Goal: Task Accomplishment & Management: Complete application form

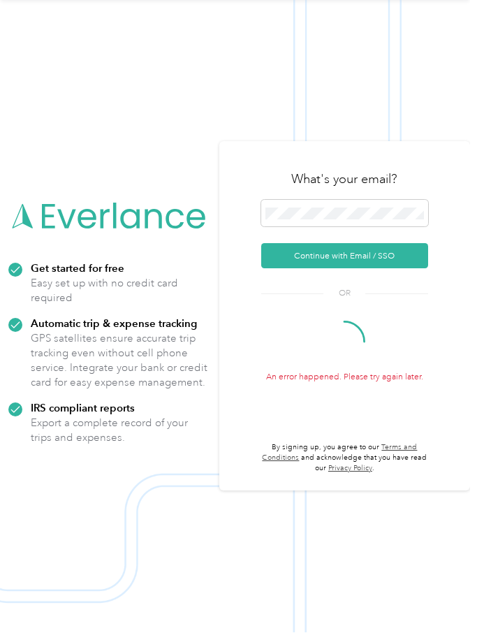
scroll to position [51, 0]
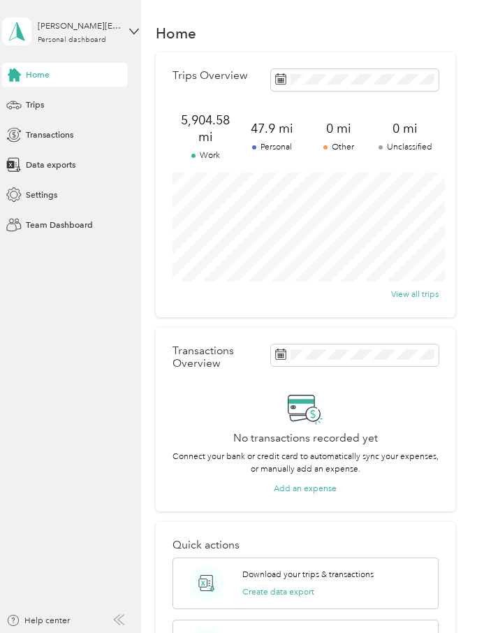
click at [108, 107] on div "Trips" at bounding box center [65, 105] width 126 height 24
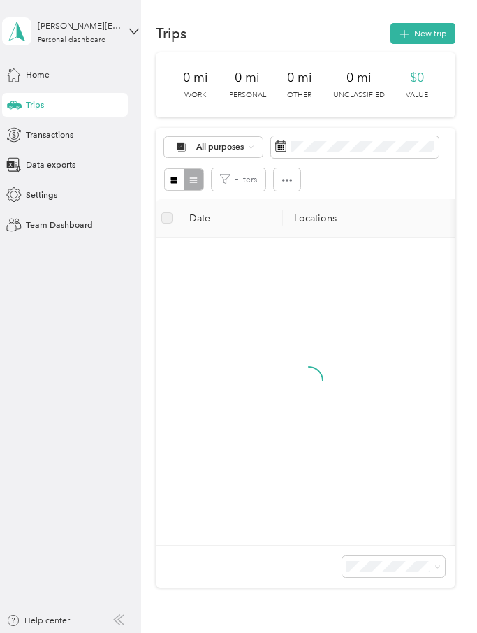
click at [428, 31] on button "New trip" at bounding box center [422, 33] width 65 height 21
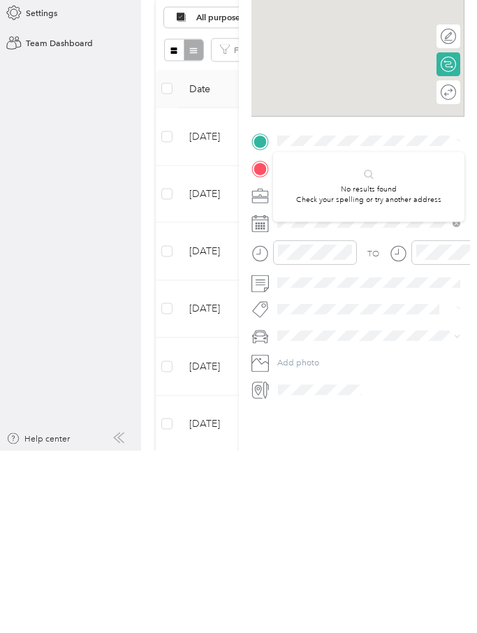
click at [383, 314] on span at bounding box center [369, 323] width 192 height 19
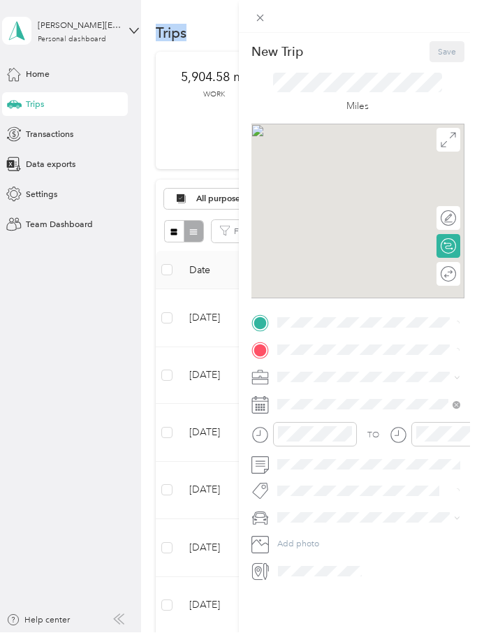
click at [346, 314] on span at bounding box center [369, 323] width 192 height 19
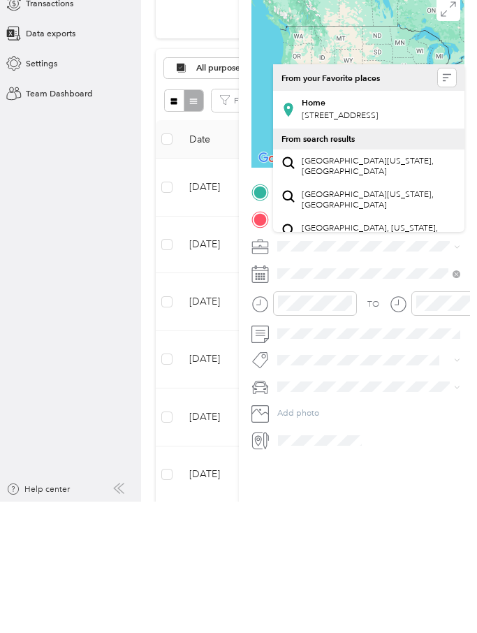
click at [378, 242] on span "[STREET_ADDRESS]" at bounding box center [340, 247] width 77 height 10
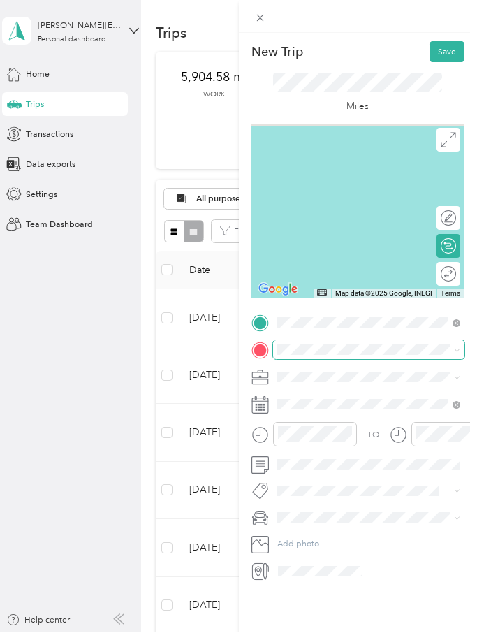
click at [334, 632] on div "New Trip Save This trip cannot be edited because it is either under review, app…" at bounding box center [235, 633] width 470 height 0
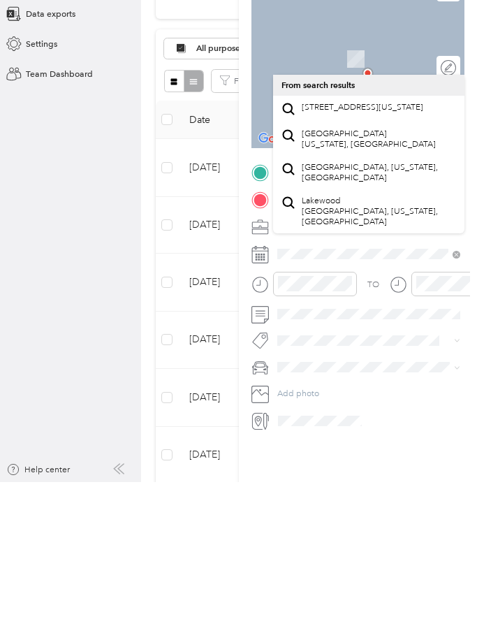
click at [409, 253] on span "[STREET_ADDRESS][US_STATE]" at bounding box center [363, 258] width 122 height 10
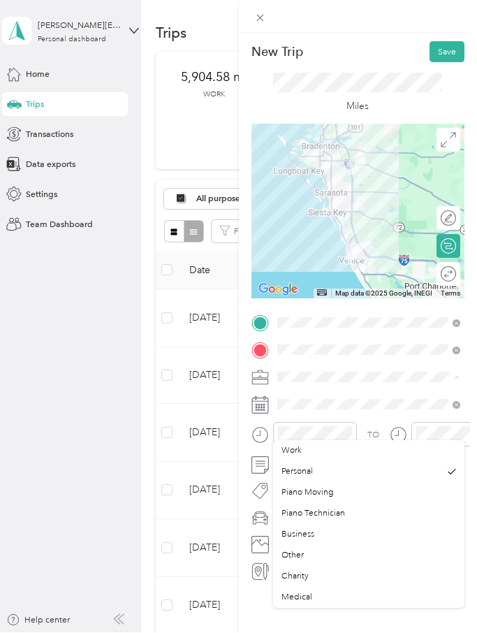
click at [336, 503] on li "Piano Technician" at bounding box center [369, 513] width 192 height 21
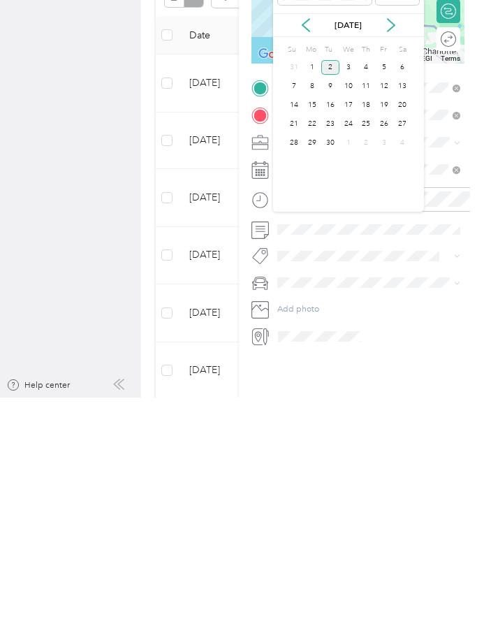
click at [323, 295] on div "2" at bounding box center [330, 302] width 18 height 15
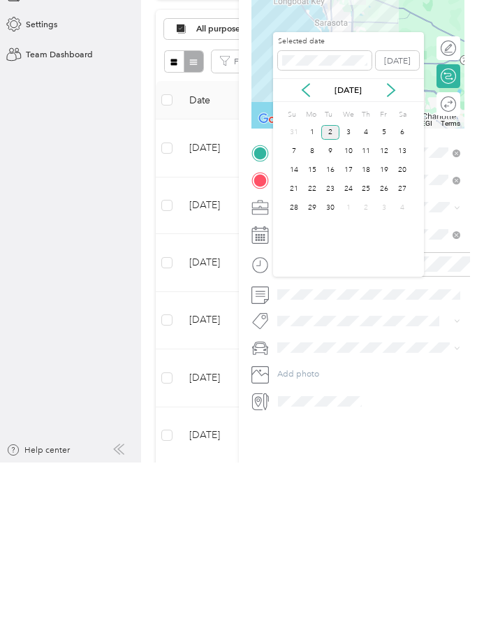
click at [314, 295] on div "1" at bounding box center [312, 302] width 18 height 15
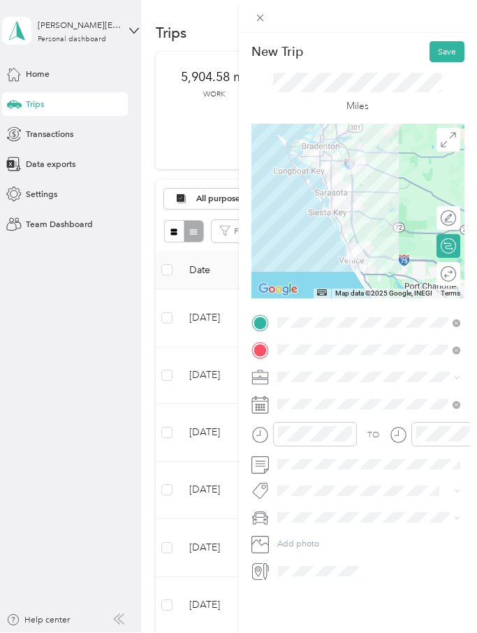
click at [454, 53] on button "Save" at bounding box center [446, 52] width 35 height 21
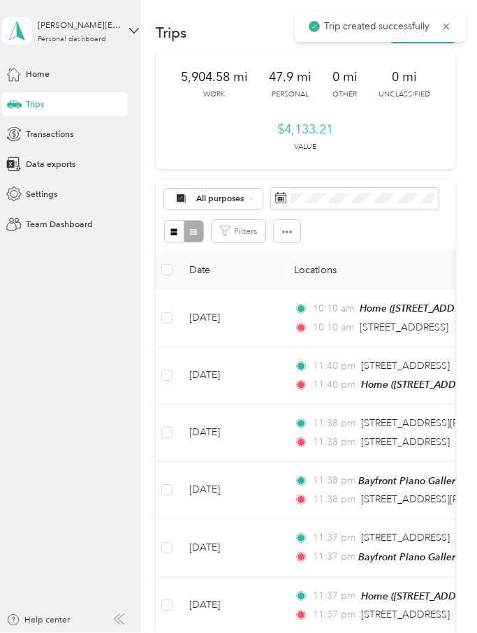
click at [449, 24] on icon at bounding box center [446, 27] width 6 height 6
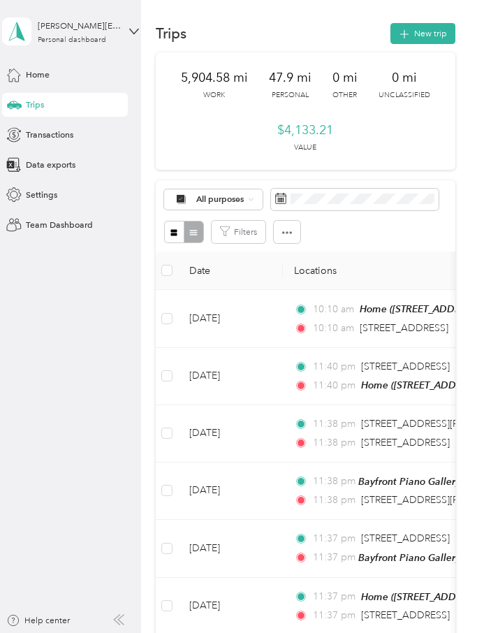
click at [436, 36] on button "New trip" at bounding box center [422, 33] width 65 height 21
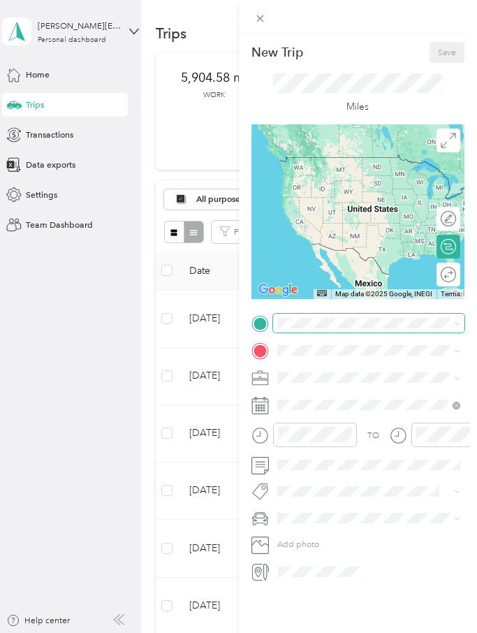
click at [356, 632] on div "New Trip Save This trip cannot be edited because it is either under review, app…" at bounding box center [235, 633] width 470 height 0
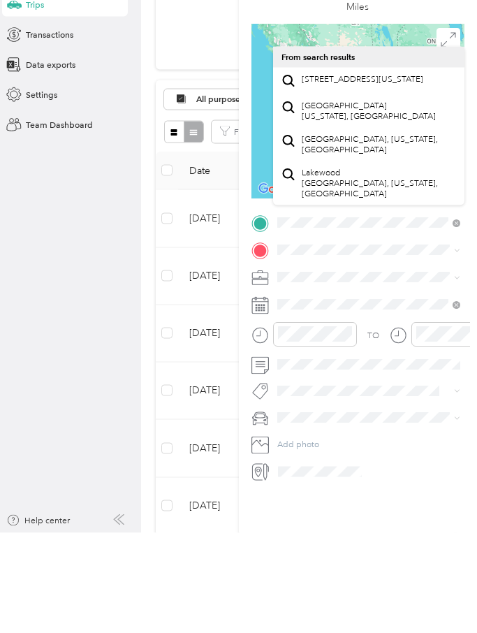
click at [388, 174] on span "[STREET_ADDRESS][US_STATE]" at bounding box center [363, 179] width 122 height 10
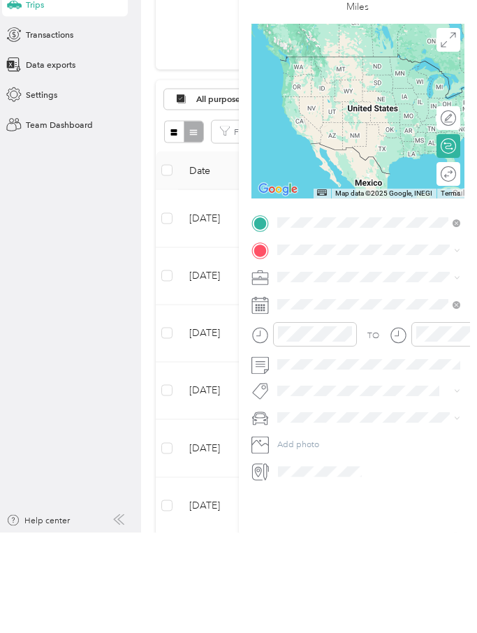
scroll to position [51, 0]
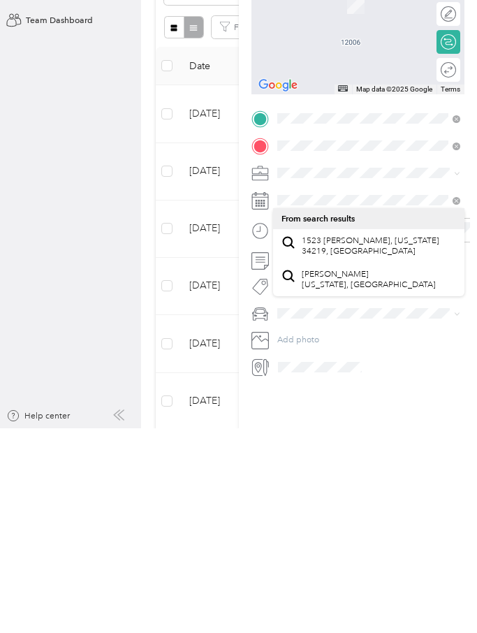
click at [391, 440] on span "1523 [PERSON_NAME], [US_STATE] 34219, [GEOGRAPHIC_DATA]" at bounding box center [379, 450] width 155 height 21
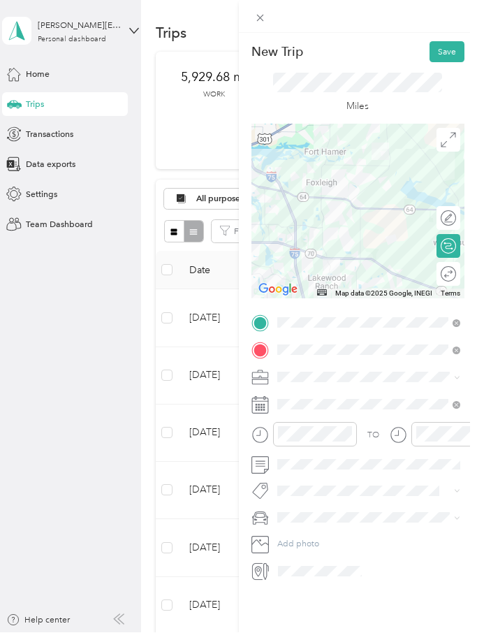
click at [304, 370] on span at bounding box center [369, 377] width 192 height 19
click at [267, 375] on icon at bounding box center [259, 377] width 17 height 17
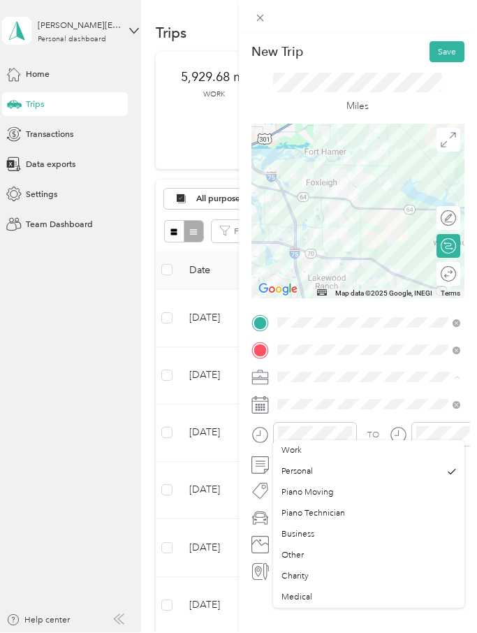
click at [350, 508] on div "Piano Technician" at bounding box center [368, 514] width 175 height 13
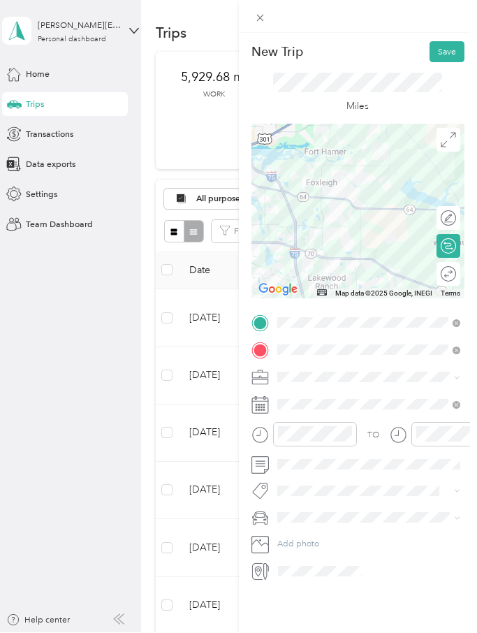
click at [446, 46] on button "Save" at bounding box center [446, 52] width 35 height 21
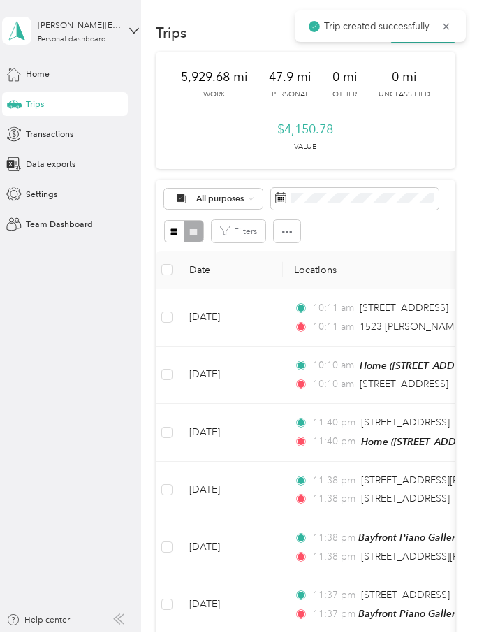
click at [450, 26] on icon at bounding box center [446, 27] width 11 height 13
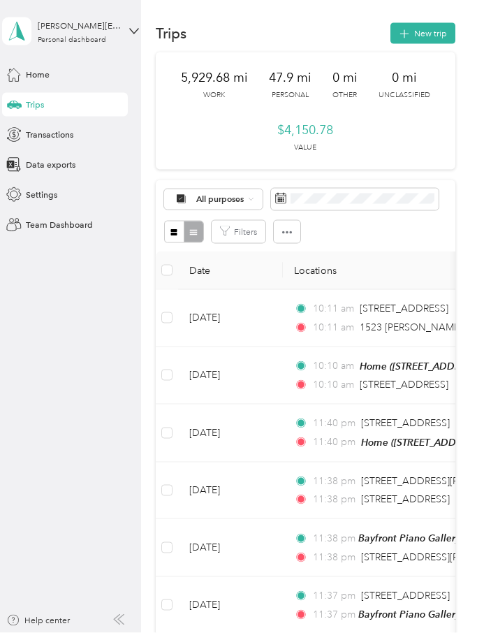
scroll to position [0, 0]
click at [436, 31] on button "New trip" at bounding box center [422, 33] width 65 height 21
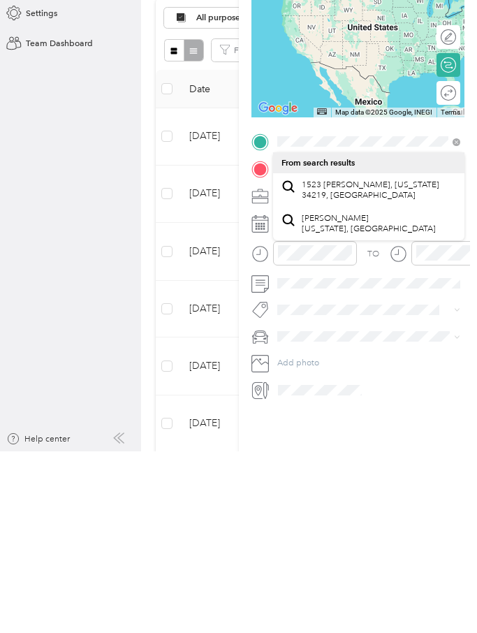
click at [389, 361] on span "1523 [PERSON_NAME], [US_STATE] 34219, [GEOGRAPHIC_DATA]" at bounding box center [379, 371] width 155 height 21
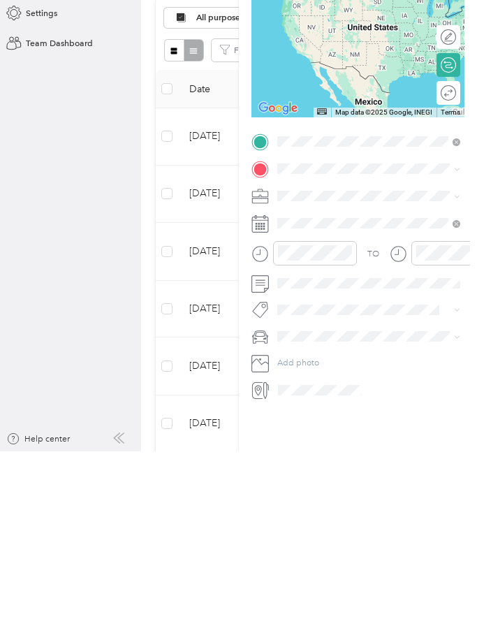
scroll to position [51, 0]
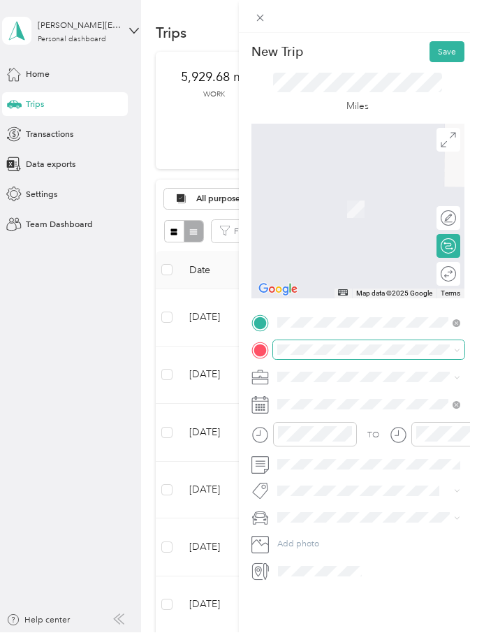
click at [348, 632] on div "New Trip Save This trip cannot be edited because it is either under review, app…" at bounding box center [235, 633] width 470 height 0
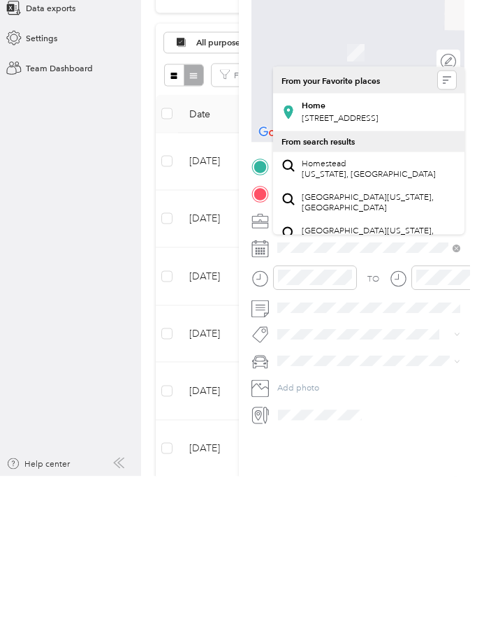
click at [378, 270] on span "[STREET_ADDRESS]" at bounding box center [340, 275] width 77 height 10
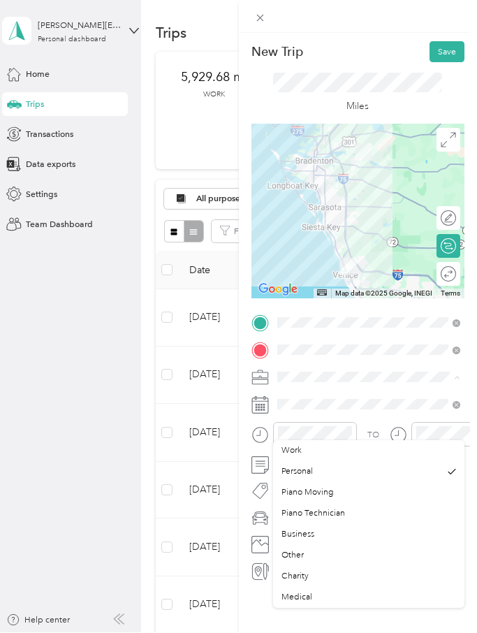
click at [344, 524] on li "Business" at bounding box center [369, 534] width 192 height 21
click at [355, 508] on div "Piano Technician" at bounding box center [368, 514] width 175 height 13
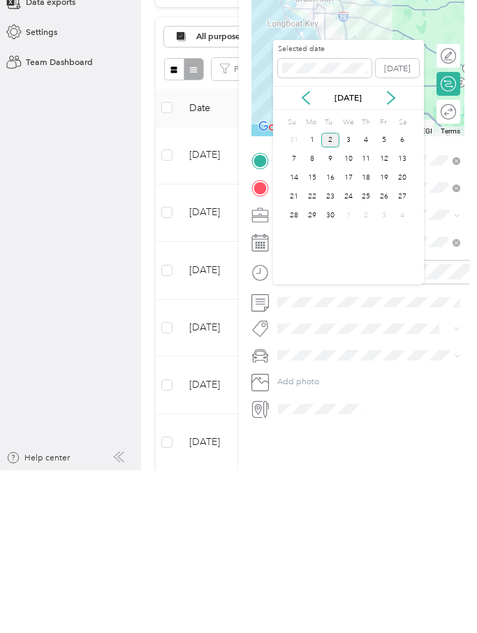
click at [311, 295] on div "1" at bounding box center [312, 302] width 18 height 15
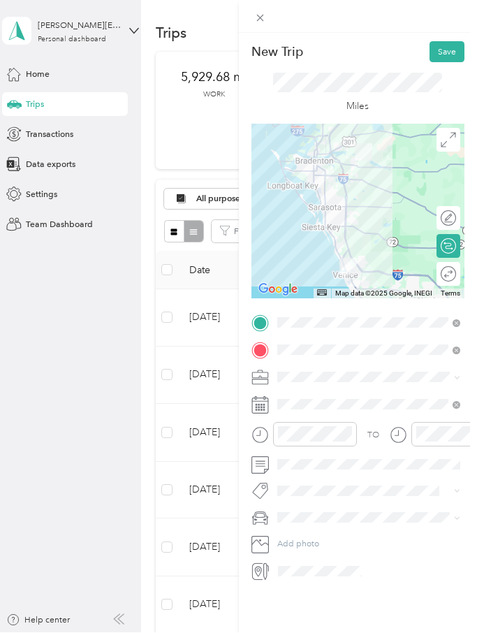
click at [451, 52] on button "Save" at bounding box center [446, 52] width 35 height 21
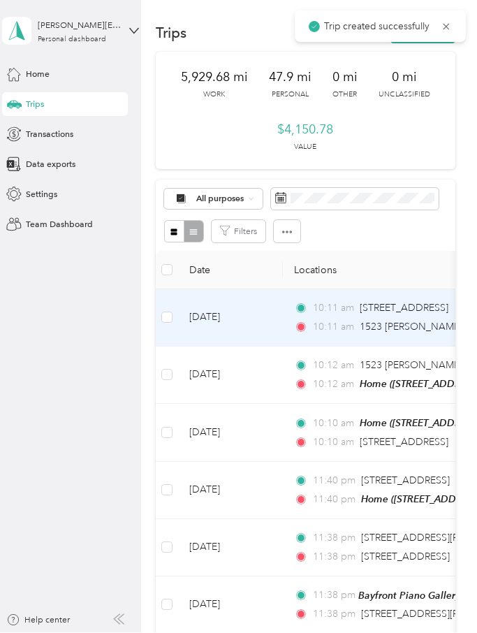
click at [233, 290] on td "[DATE]" at bounding box center [230, 318] width 105 height 57
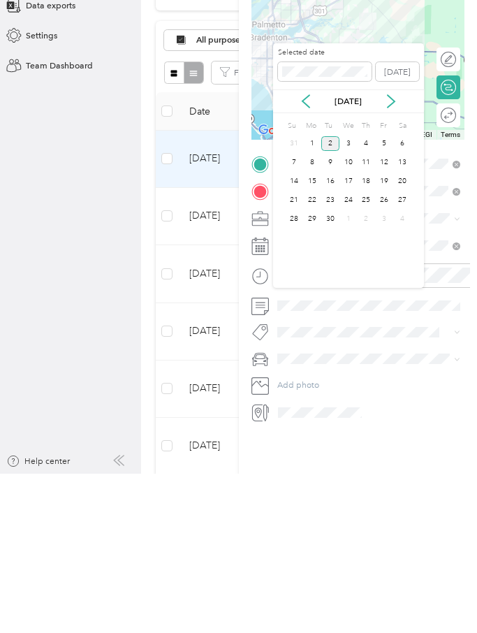
click at [316, 295] on div "1" at bounding box center [312, 302] width 18 height 15
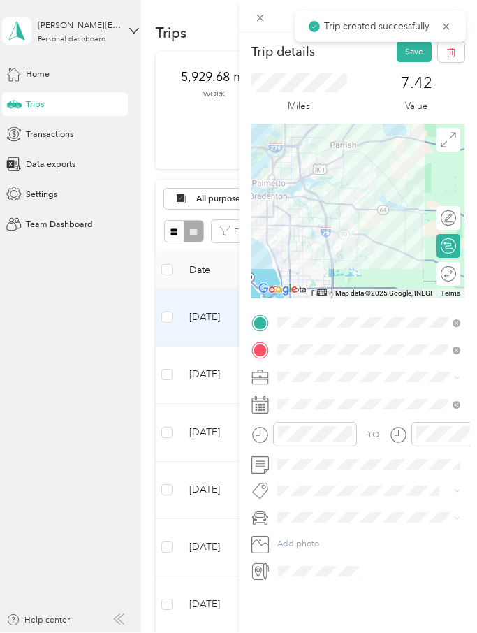
click at [412, 54] on button "Save" at bounding box center [414, 52] width 35 height 21
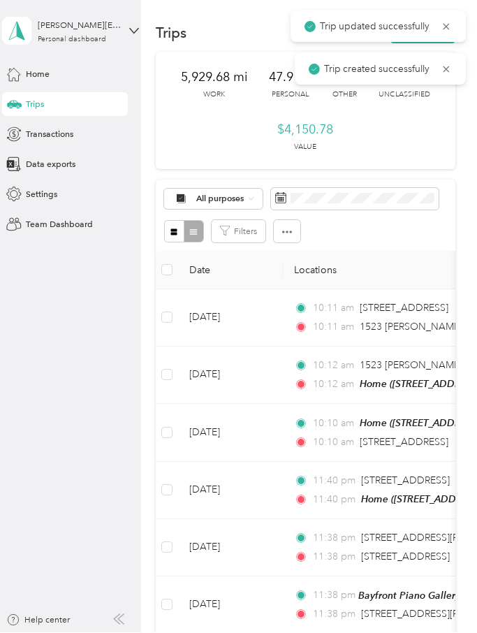
click at [455, 19] on div "Trip updated successfully" at bounding box center [377, 26] width 175 height 31
click at [453, 64] on div "Trip created successfully" at bounding box center [380, 69] width 171 height 31
click at [457, 65] on div "Trip created successfully" at bounding box center [380, 69] width 171 height 31
click at [450, 64] on icon at bounding box center [446, 70] width 11 height 13
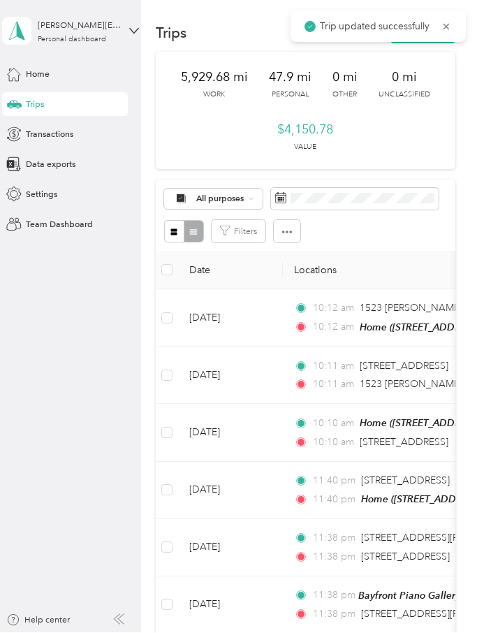
click at [448, 21] on icon at bounding box center [446, 27] width 11 height 13
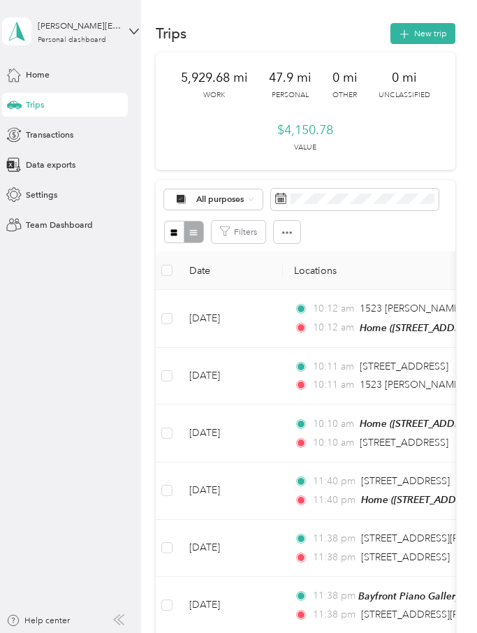
click at [441, 24] on button "New trip" at bounding box center [422, 33] width 65 height 21
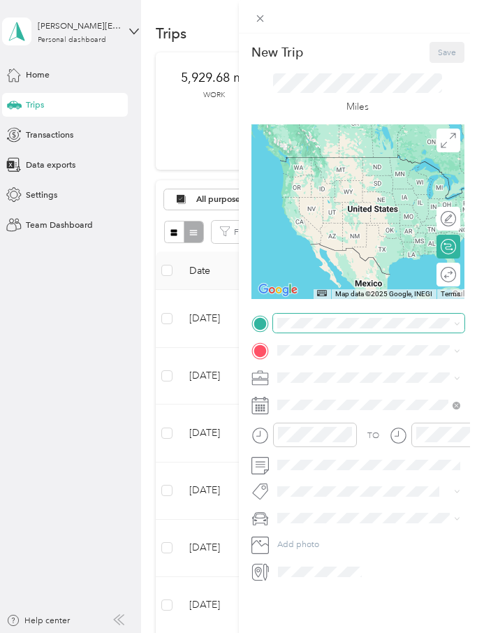
click at [396, 632] on div "New Trip Save This trip cannot be edited because it is either under review, app…" at bounding box center [235, 633] width 470 height 0
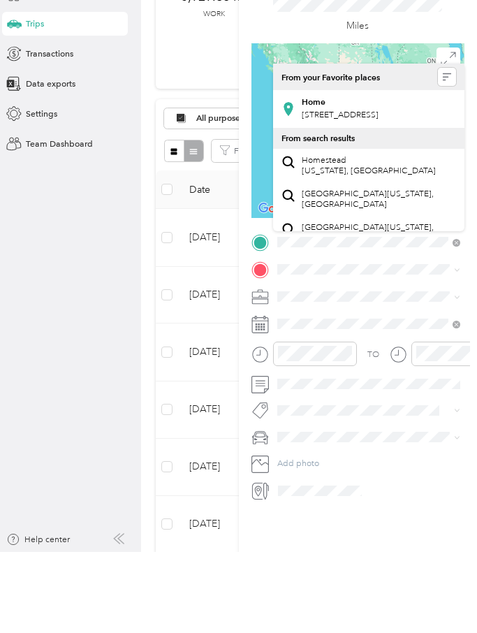
click at [378, 177] on div "Home [STREET_ADDRESS]" at bounding box center [340, 189] width 77 height 25
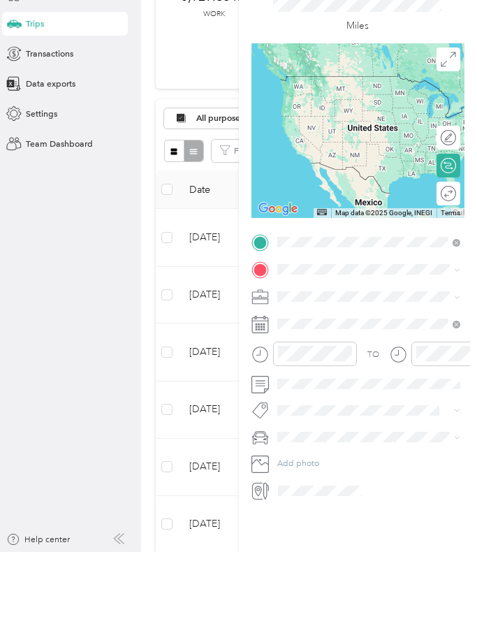
scroll to position [51, 0]
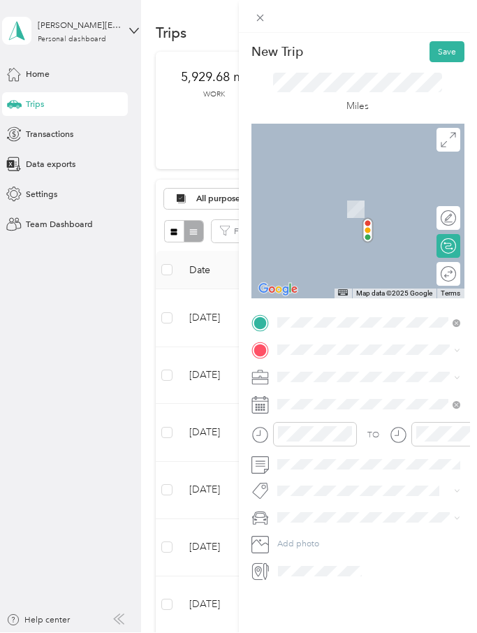
click at [361, 341] on span at bounding box center [369, 350] width 192 height 19
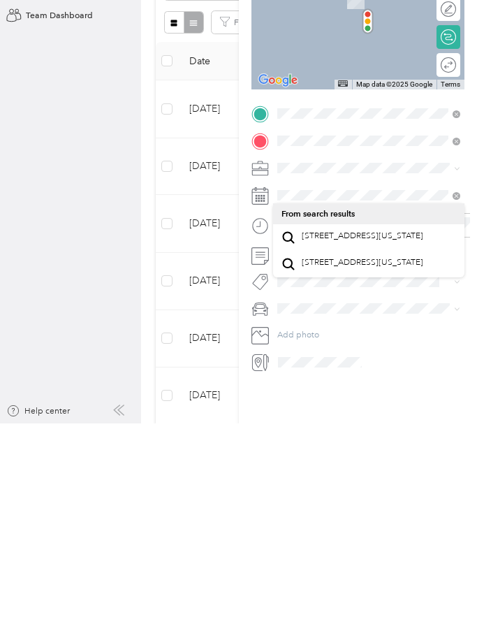
click at [370, 440] on span "[STREET_ADDRESS][US_STATE]" at bounding box center [363, 445] width 122 height 10
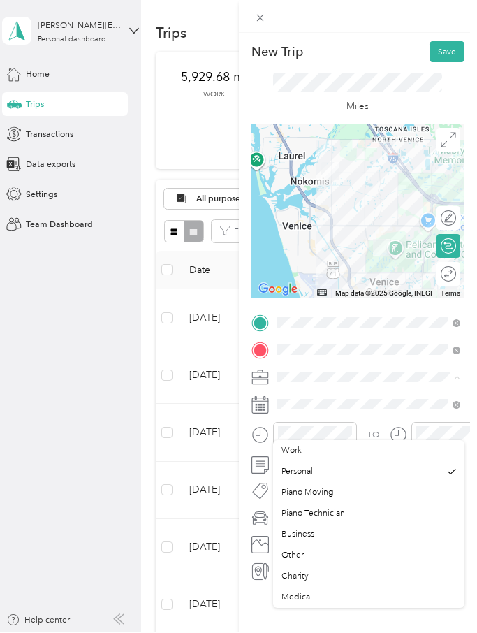
click at [343, 487] on div "Piano Moving" at bounding box center [368, 493] width 175 height 13
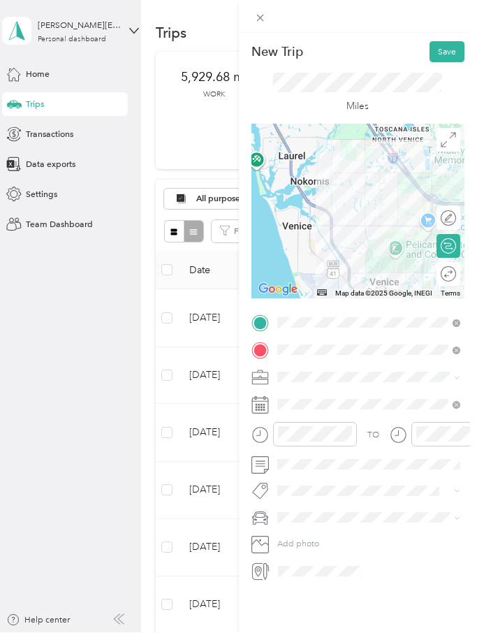
click at [452, 54] on button "Save" at bounding box center [446, 52] width 35 height 21
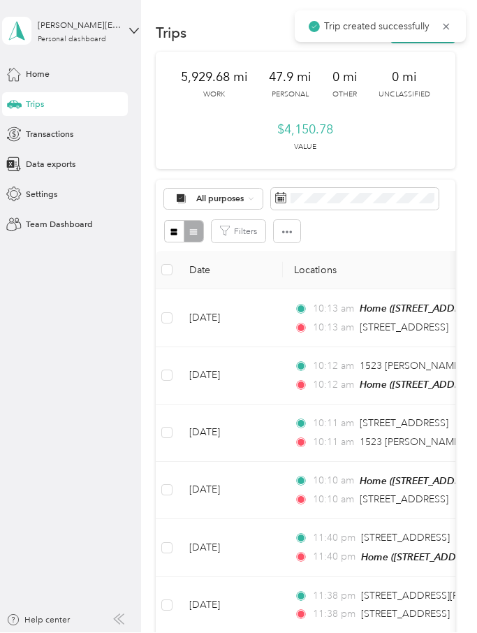
click at [451, 24] on icon at bounding box center [446, 27] width 11 height 13
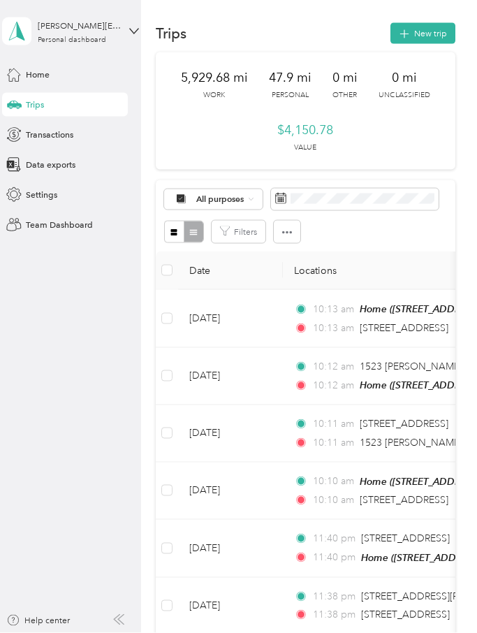
scroll to position [0, 0]
click at [434, 32] on button "New trip" at bounding box center [422, 33] width 65 height 21
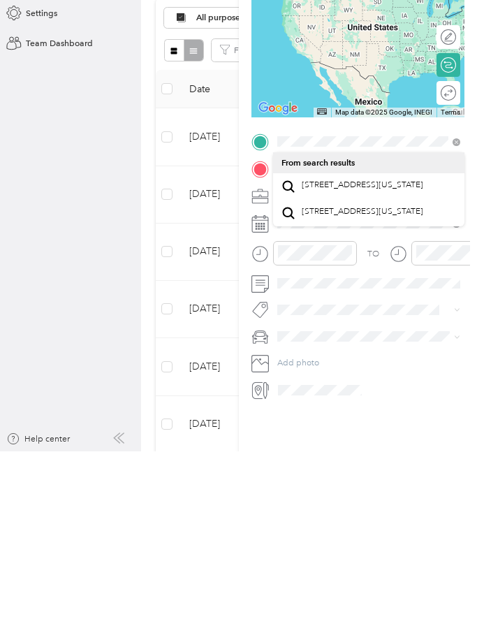
click at [379, 361] on span "[STREET_ADDRESS][US_STATE]" at bounding box center [363, 366] width 122 height 10
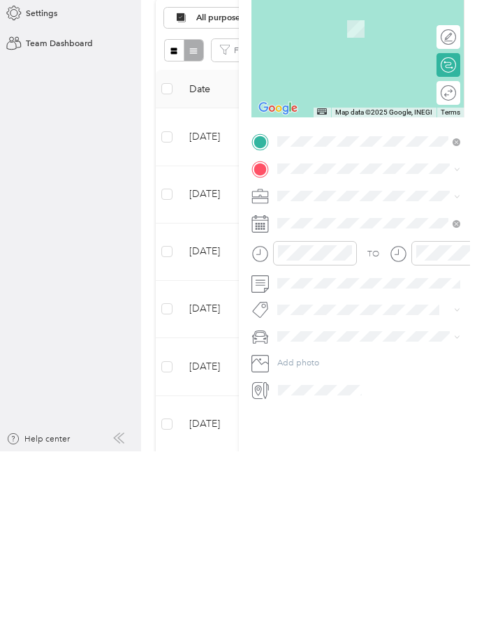
scroll to position [51, 0]
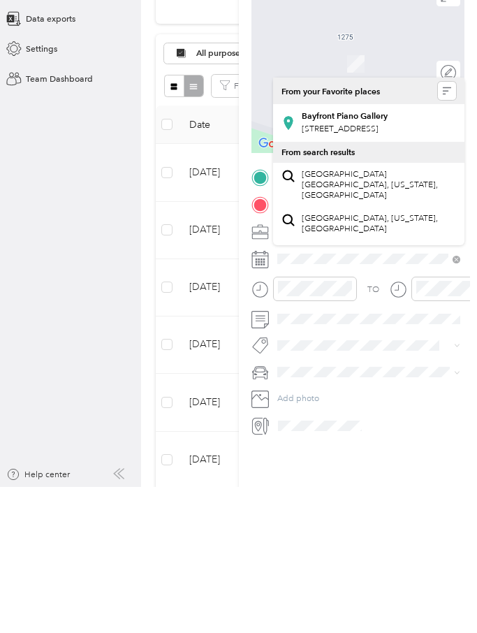
click at [378, 270] on span "[STREET_ADDRESS]" at bounding box center [340, 275] width 77 height 10
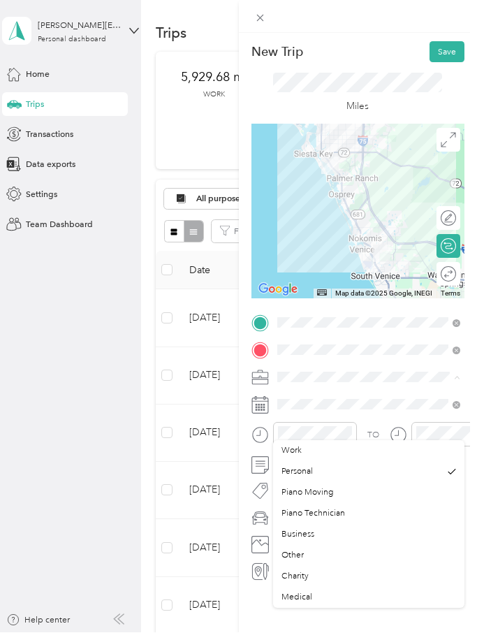
click at [333, 487] on div "Piano Moving" at bounding box center [368, 493] width 175 height 13
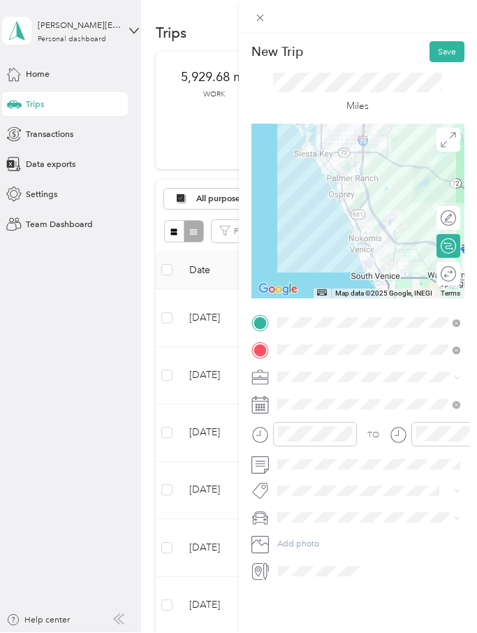
click at [453, 43] on button "Save" at bounding box center [446, 52] width 35 height 21
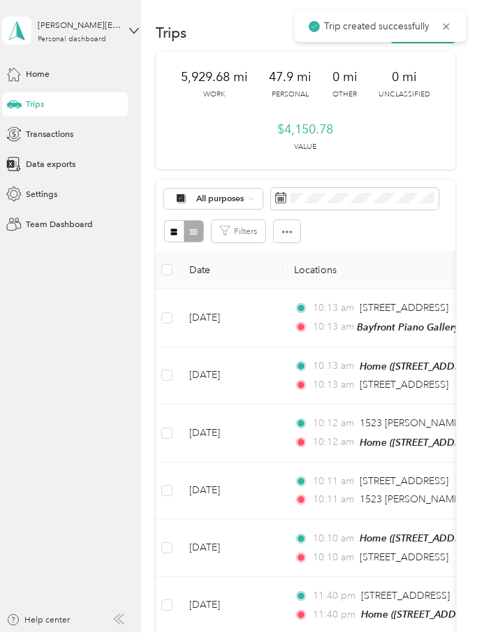
click at [452, 11] on div "Trip created successfully" at bounding box center [380, 26] width 171 height 31
click at [454, 20] on div "Trip created successfully" at bounding box center [380, 26] width 171 height 31
click at [448, 25] on icon at bounding box center [446, 27] width 11 height 13
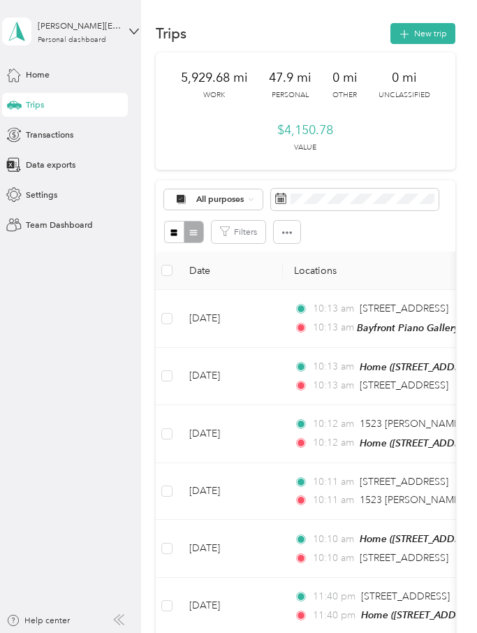
click at [438, 29] on button "New trip" at bounding box center [422, 33] width 65 height 21
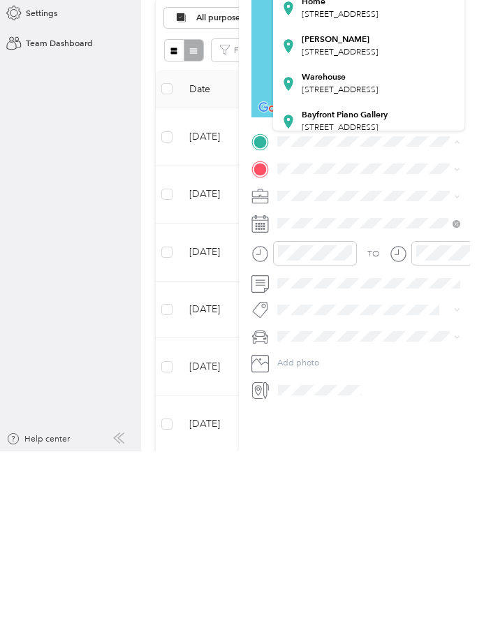
click at [42, 167] on div "New Trip Save This trip cannot be edited because it is either under review, app…" at bounding box center [238, 316] width 477 height 633
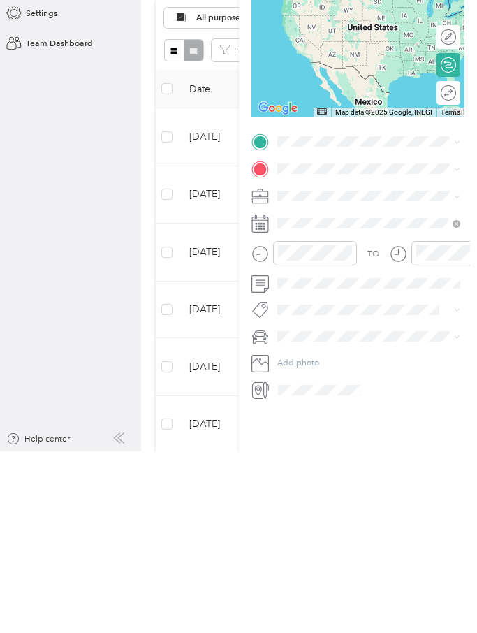
scroll to position [51, 0]
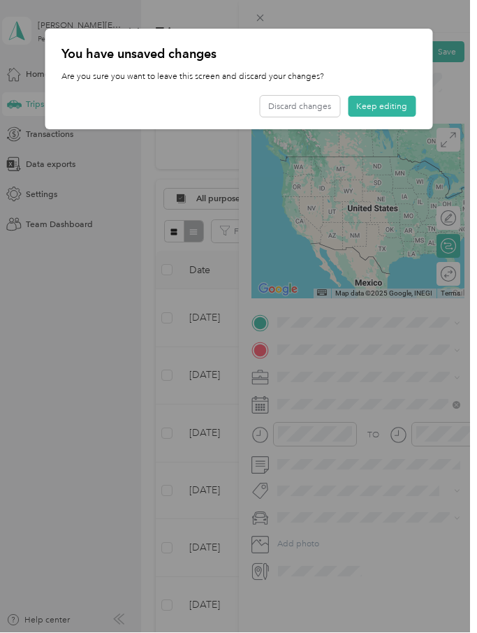
click at [325, 105] on button "Discard changes" at bounding box center [300, 106] width 80 height 21
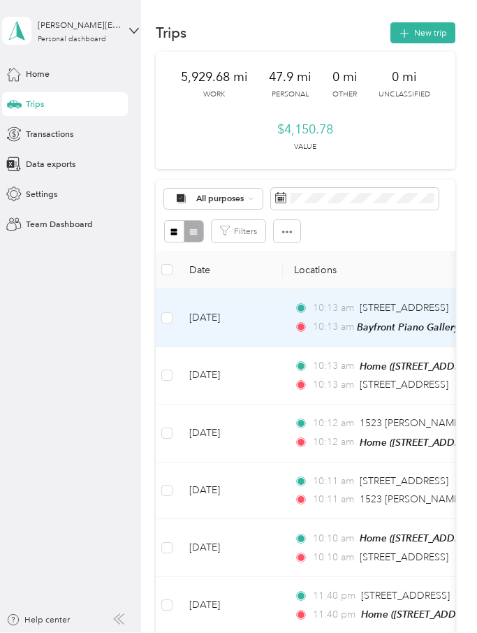
click at [328, 320] on span "10:13 am" at bounding box center [332, 327] width 39 height 15
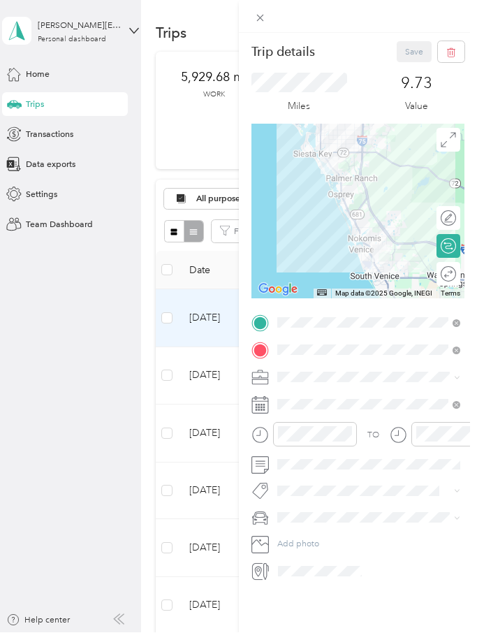
click at [457, 344] on span at bounding box center [369, 350] width 192 height 19
click at [455, 344] on span at bounding box center [369, 350] width 192 height 19
click at [456, 349] on icon at bounding box center [456, 351] width 8 height 8
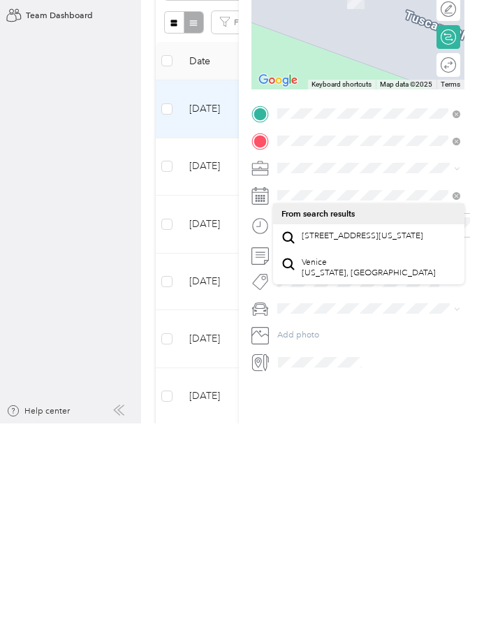
click at [387, 440] on span "[STREET_ADDRESS][US_STATE]" at bounding box center [363, 445] width 122 height 10
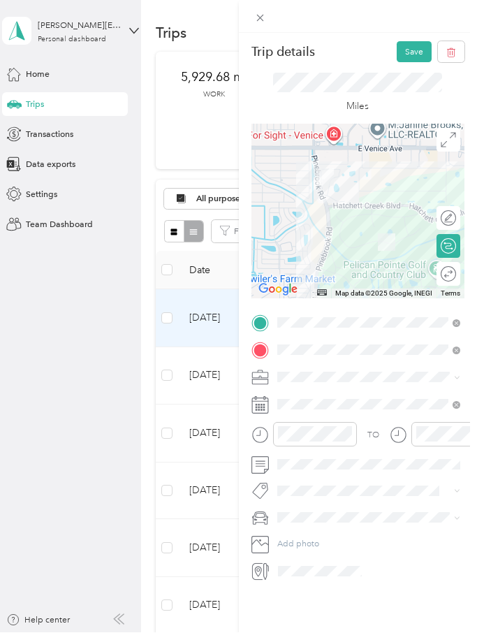
click at [421, 47] on button "Save" at bounding box center [414, 52] width 35 height 21
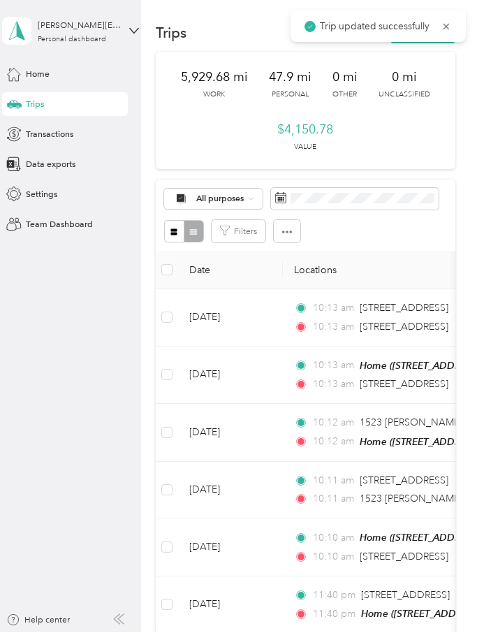
click at [445, 23] on icon at bounding box center [446, 27] width 11 height 13
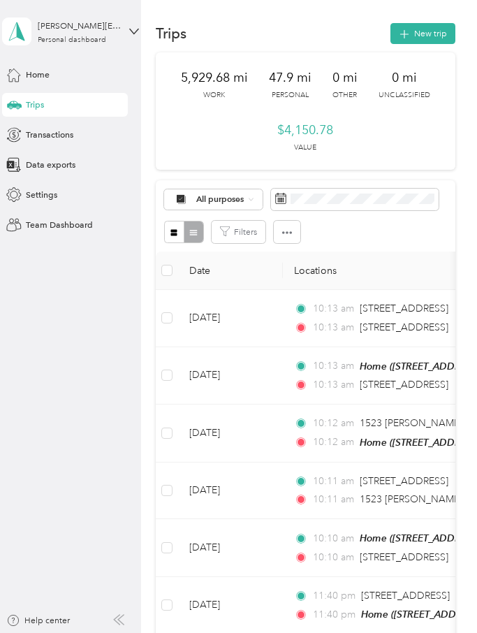
click at [436, 30] on button "New trip" at bounding box center [422, 33] width 65 height 21
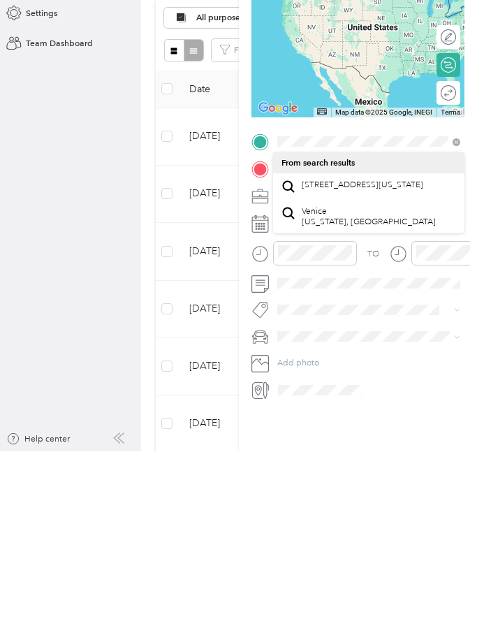
click at [383, 361] on span "[STREET_ADDRESS][US_STATE]" at bounding box center [363, 366] width 122 height 10
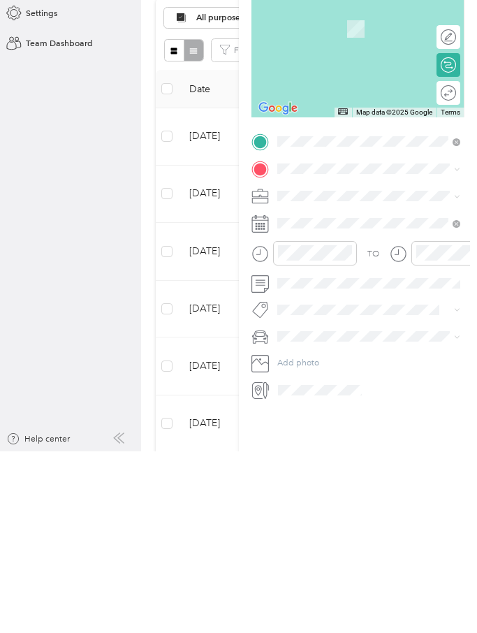
scroll to position [51, 0]
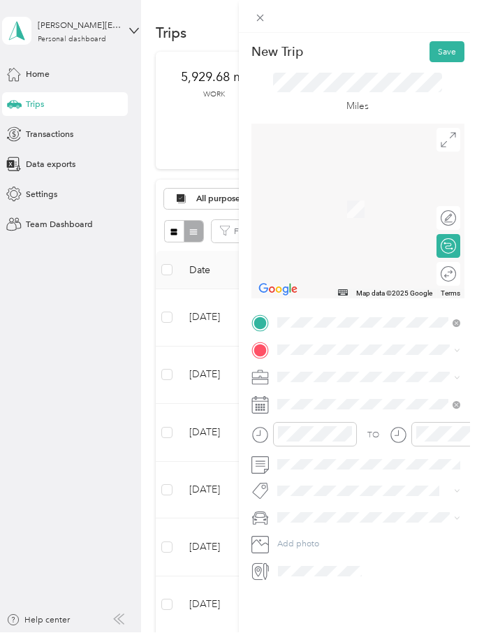
click at [337, 342] on span at bounding box center [369, 350] width 192 height 19
click at [346, 341] on span at bounding box center [369, 350] width 192 height 19
click at [379, 632] on div "New Trip Save This trip cannot be edited because it is either under review, app…" at bounding box center [235, 633] width 470 height 0
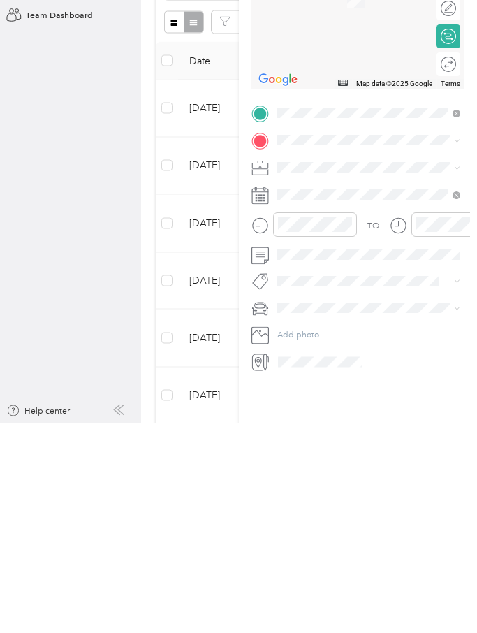
click at [21, 229] on div "New Trip Save This trip cannot be edited because it is either under review, app…" at bounding box center [238, 316] width 477 height 633
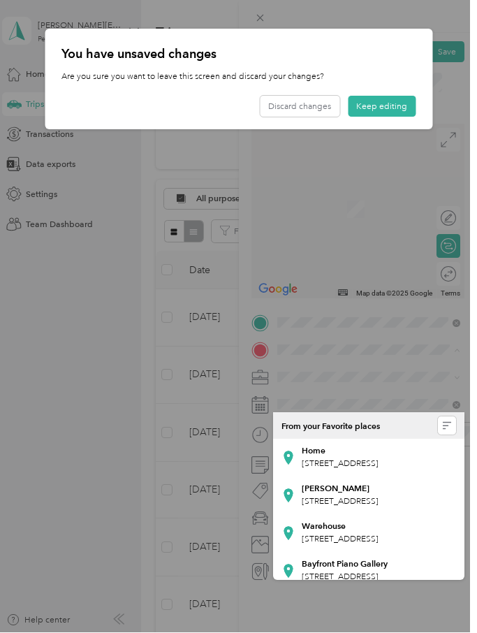
click at [407, 108] on button "Keep editing" at bounding box center [382, 106] width 68 height 21
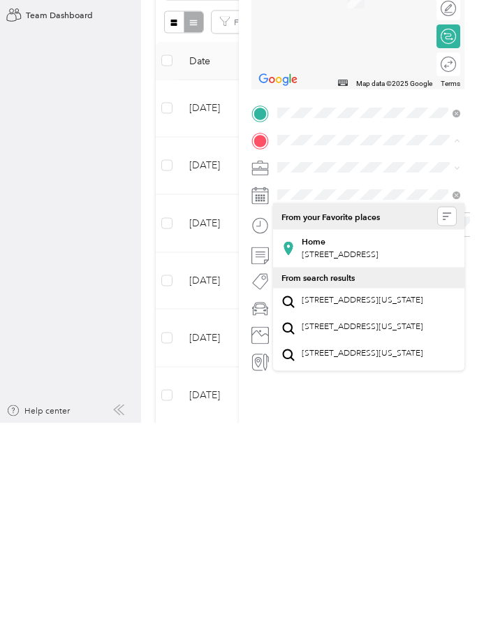
click at [305, 459] on span "[STREET_ADDRESS]" at bounding box center [340, 464] width 77 height 10
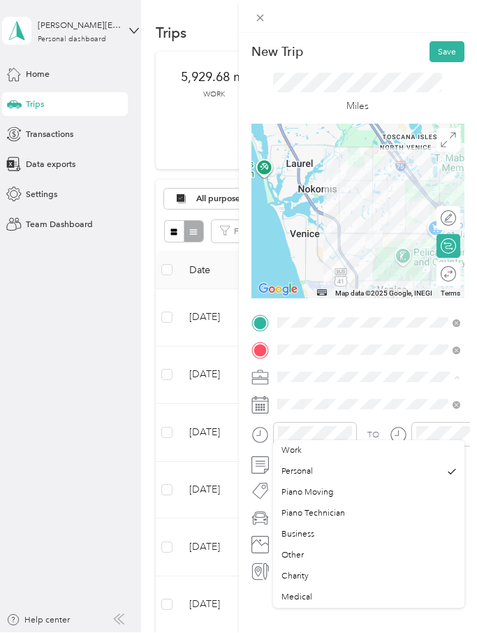
click at [344, 487] on div "Piano Moving" at bounding box center [368, 493] width 175 height 13
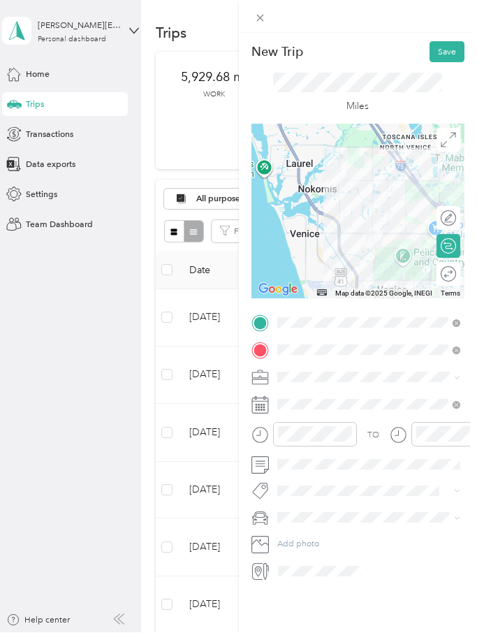
click at [446, 50] on button "Save" at bounding box center [446, 52] width 35 height 21
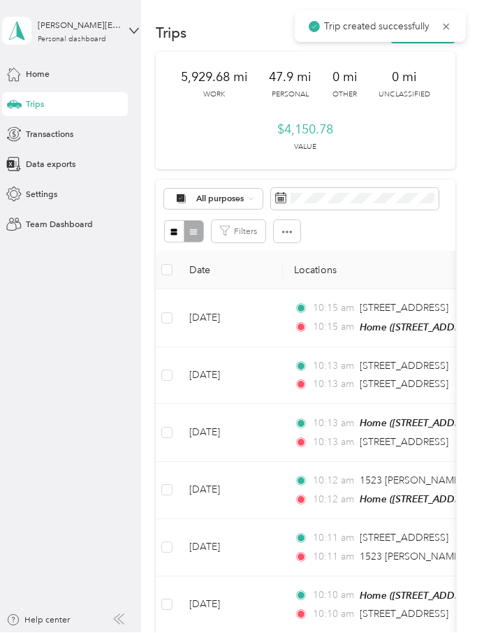
click at [450, 21] on icon at bounding box center [446, 27] width 11 height 13
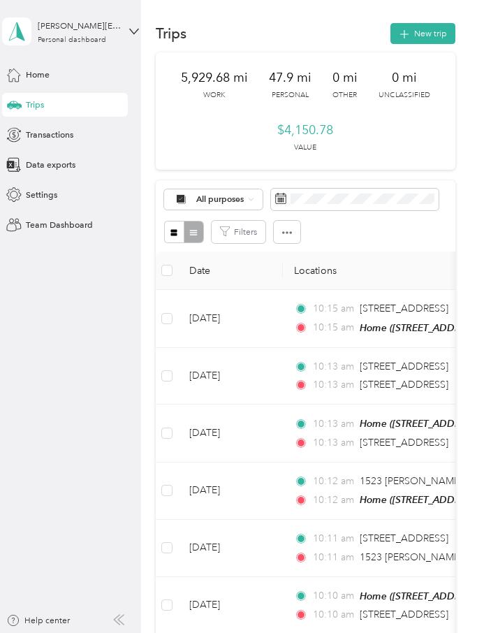
click at [441, 34] on button "New trip" at bounding box center [422, 33] width 65 height 21
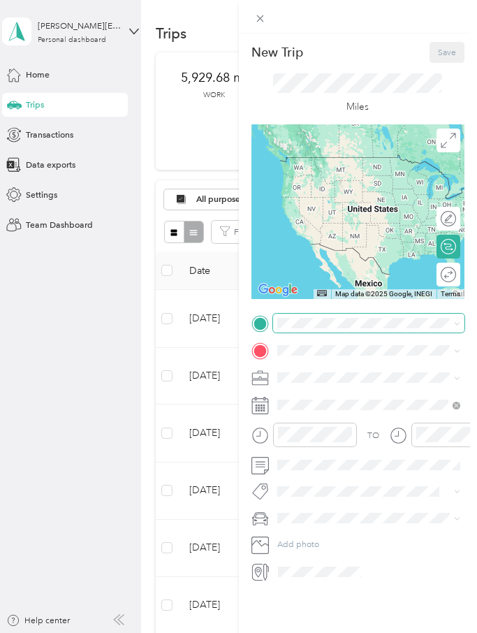
click at [369, 632] on div "New Trip Save This trip cannot be edited because it is either under review, app…" at bounding box center [235, 633] width 470 height 0
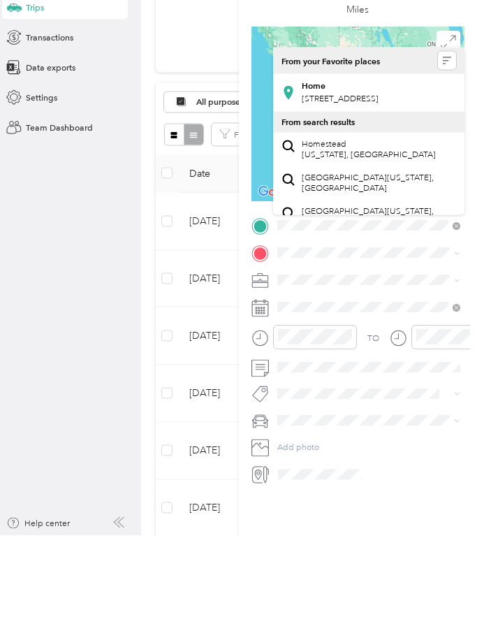
click at [378, 177] on div "Home [STREET_ADDRESS]" at bounding box center [340, 189] width 77 height 25
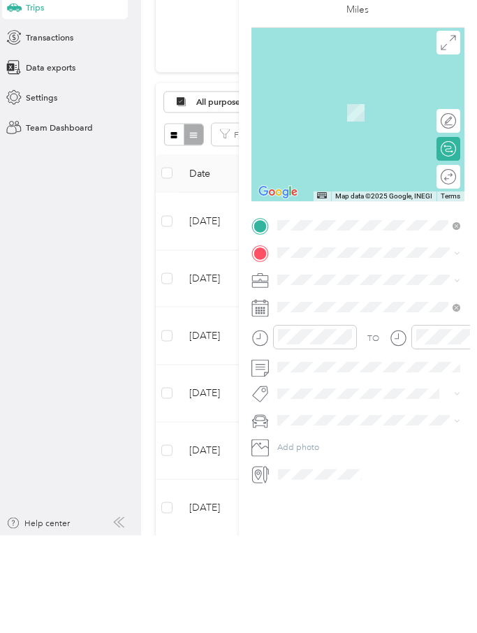
scroll to position [51, 0]
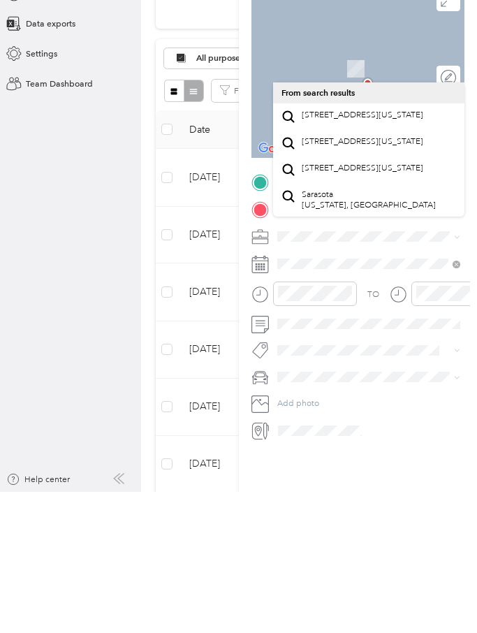
click at [418, 249] on div "[STREET_ADDRESS][US_STATE]" at bounding box center [368, 258] width 175 height 18
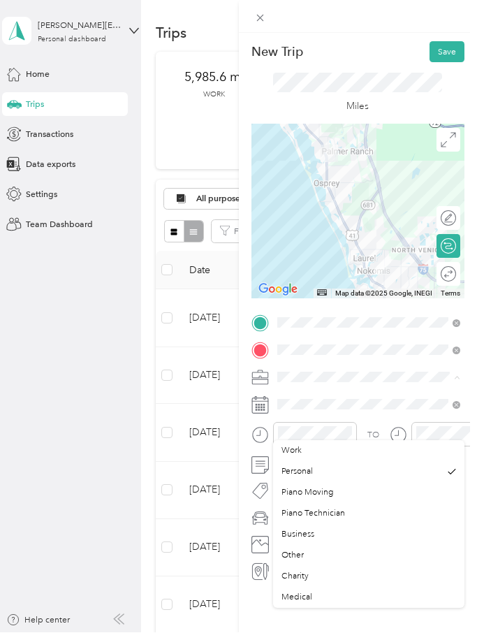
click at [334, 483] on li "Piano Moving" at bounding box center [369, 493] width 192 height 21
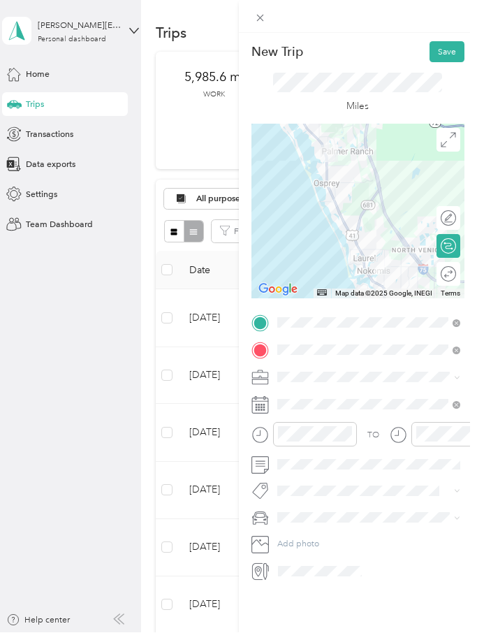
click at [452, 46] on button "Save" at bounding box center [446, 52] width 35 height 21
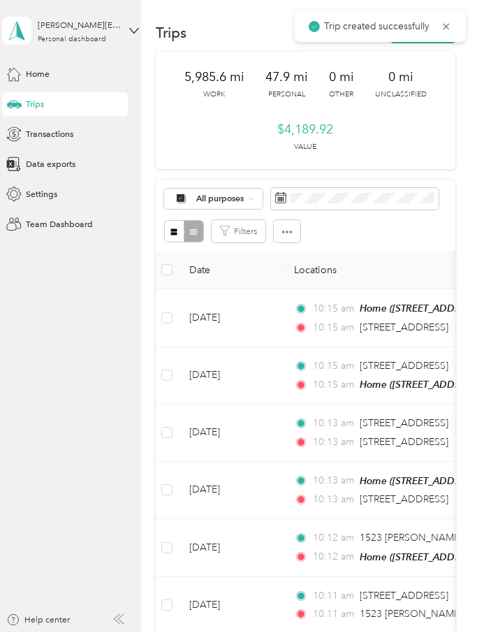
click at [458, 20] on div "Trip created successfully" at bounding box center [380, 26] width 171 height 31
click at [450, 23] on icon at bounding box center [446, 27] width 11 height 13
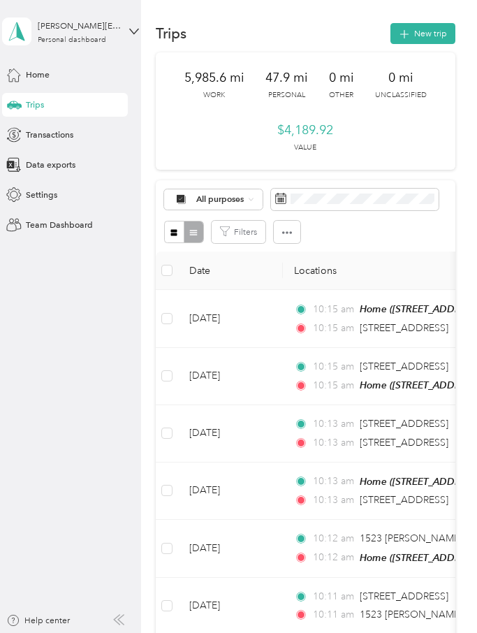
click at [450, 23] on button "New trip" at bounding box center [422, 33] width 65 height 21
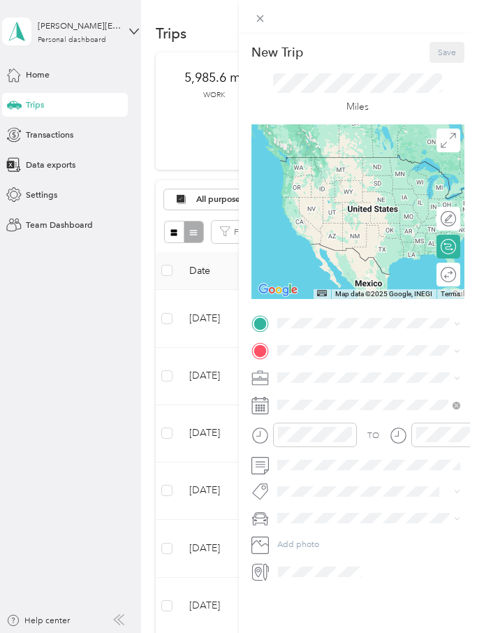
click at [332, 315] on span at bounding box center [369, 323] width 192 height 19
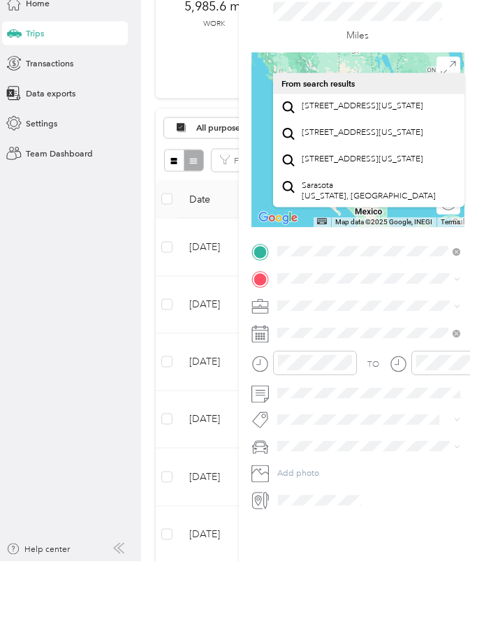
click at [415, 172] on span "[STREET_ADDRESS][US_STATE]" at bounding box center [363, 177] width 122 height 10
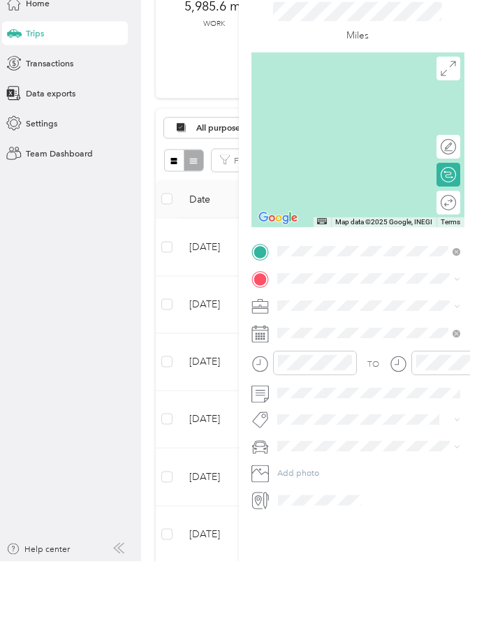
scroll to position [51, 0]
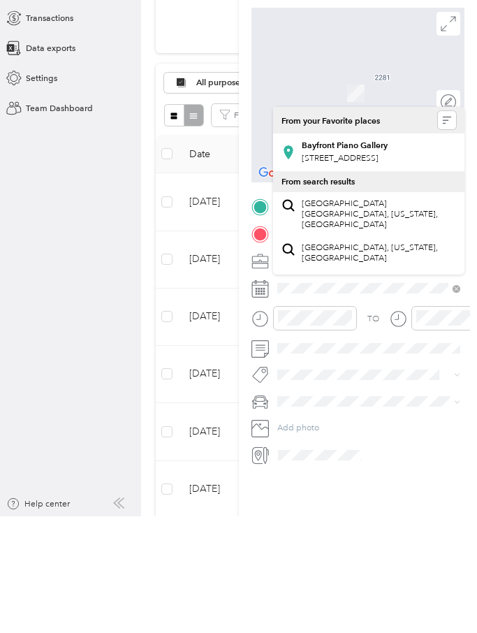
click at [388, 256] on div "Bayfront Piano Gallery [STREET_ADDRESS]" at bounding box center [345, 268] width 86 height 25
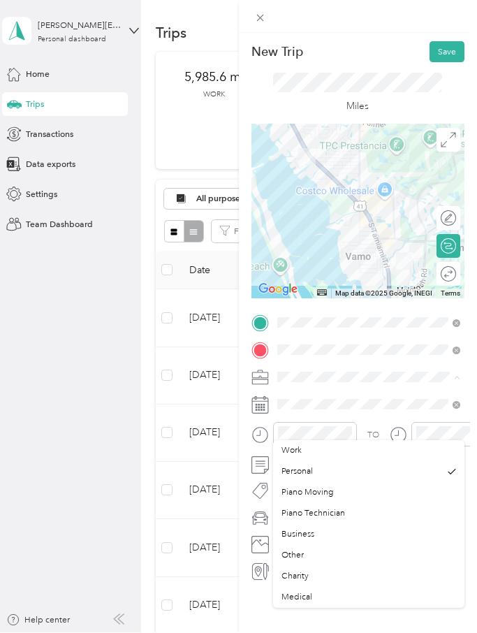
click at [339, 487] on div "Piano Moving" at bounding box center [368, 493] width 175 height 13
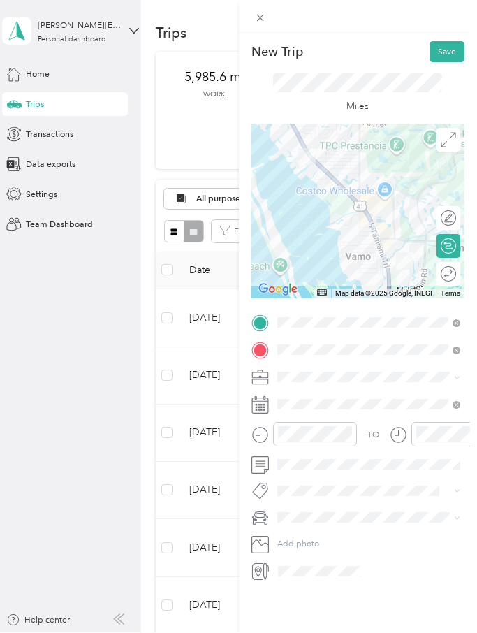
click at [452, 57] on button "Save" at bounding box center [446, 52] width 35 height 21
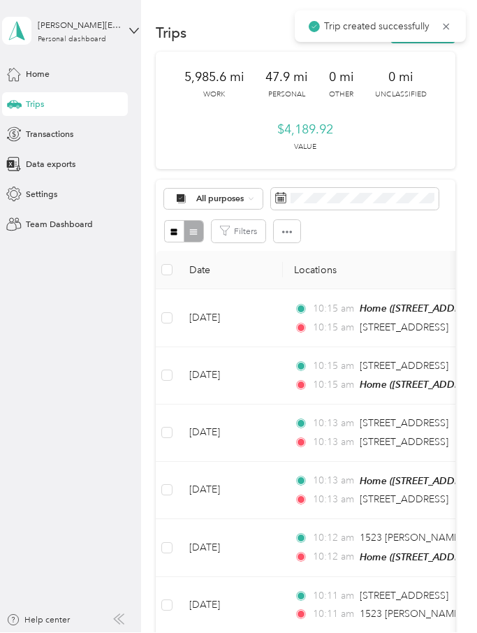
click at [452, 15] on div "Trip created successfully" at bounding box center [380, 26] width 171 height 31
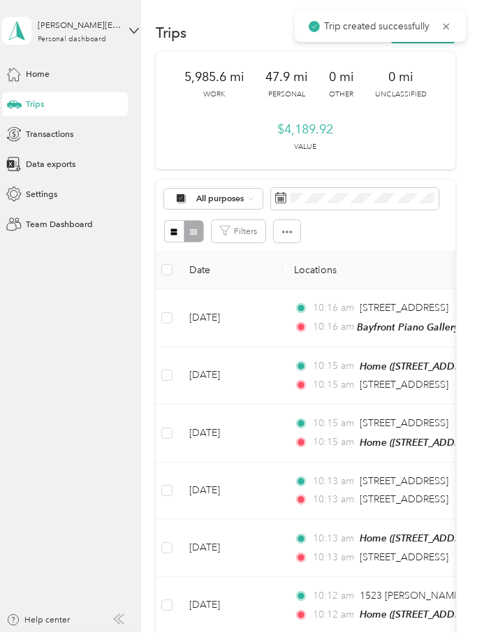
click at [447, 30] on icon at bounding box center [446, 27] width 11 height 13
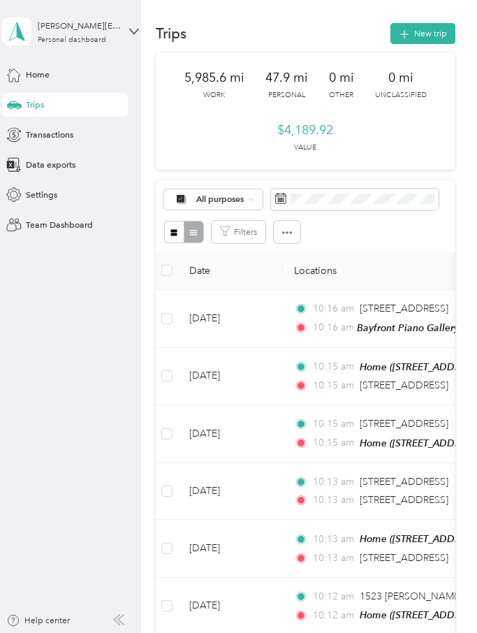
click at [444, 36] on button "New trip" at bounding box center [422, 33] width 65 height 21
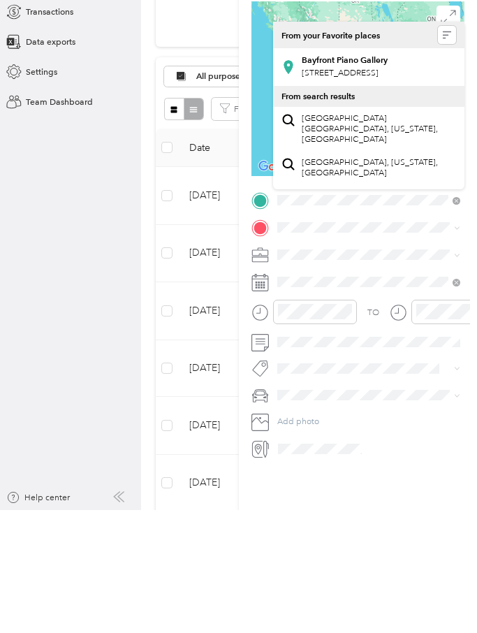
click at [388, 177] on div "Bayfront Piano Gallery [STREET_ADDRESS]" at bounding box center [345, 189] width 86 height 25
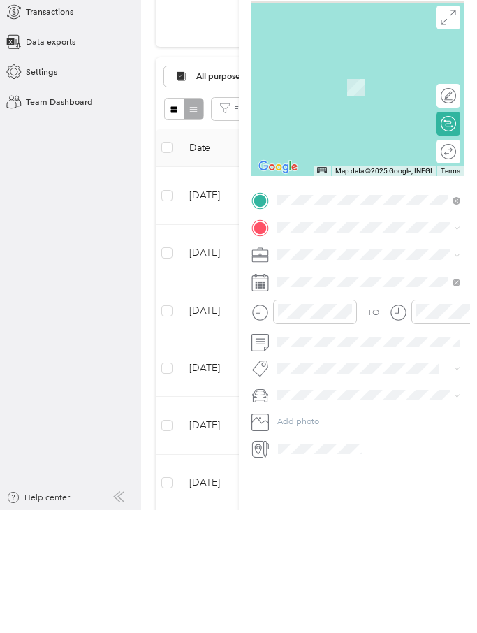
scroll to position [51, 0]
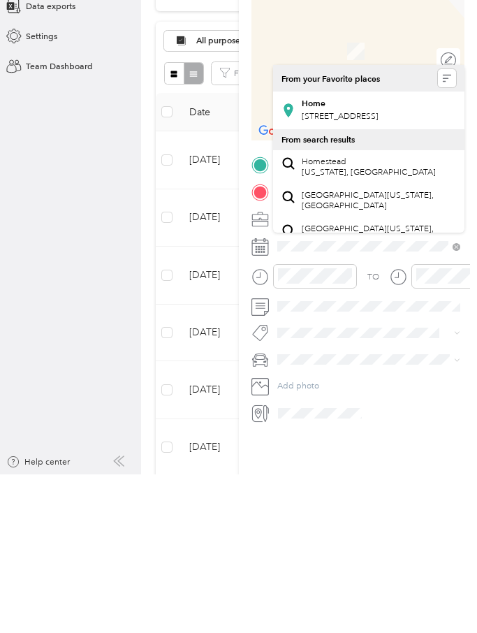
click at [378, 270] on span "[STREET_ADDRESS]" at bounding box center [340, 275] width 77 height 10
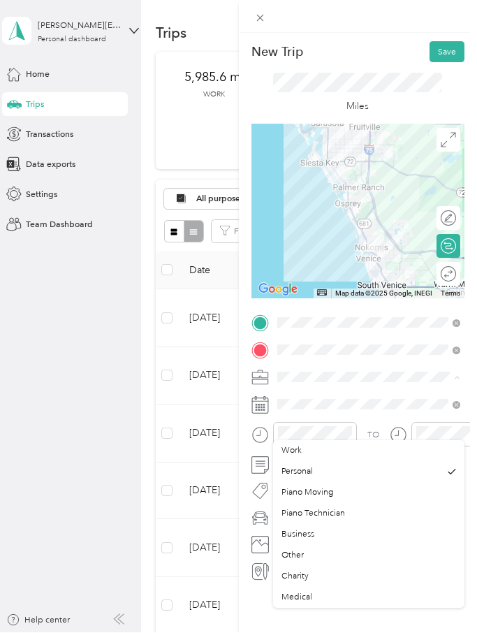
click at [344, 487] on div "Piano Moving" at bounding box center [368, 493] width 175 height 13
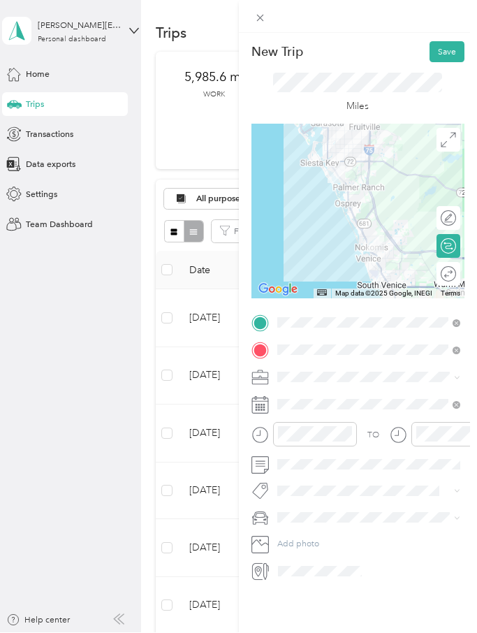
click at [446, 47] on button "Save" at bounding box center [446, 52] width 35 height 21
